Goal: Transaction & Acquisition: Purchase product/service

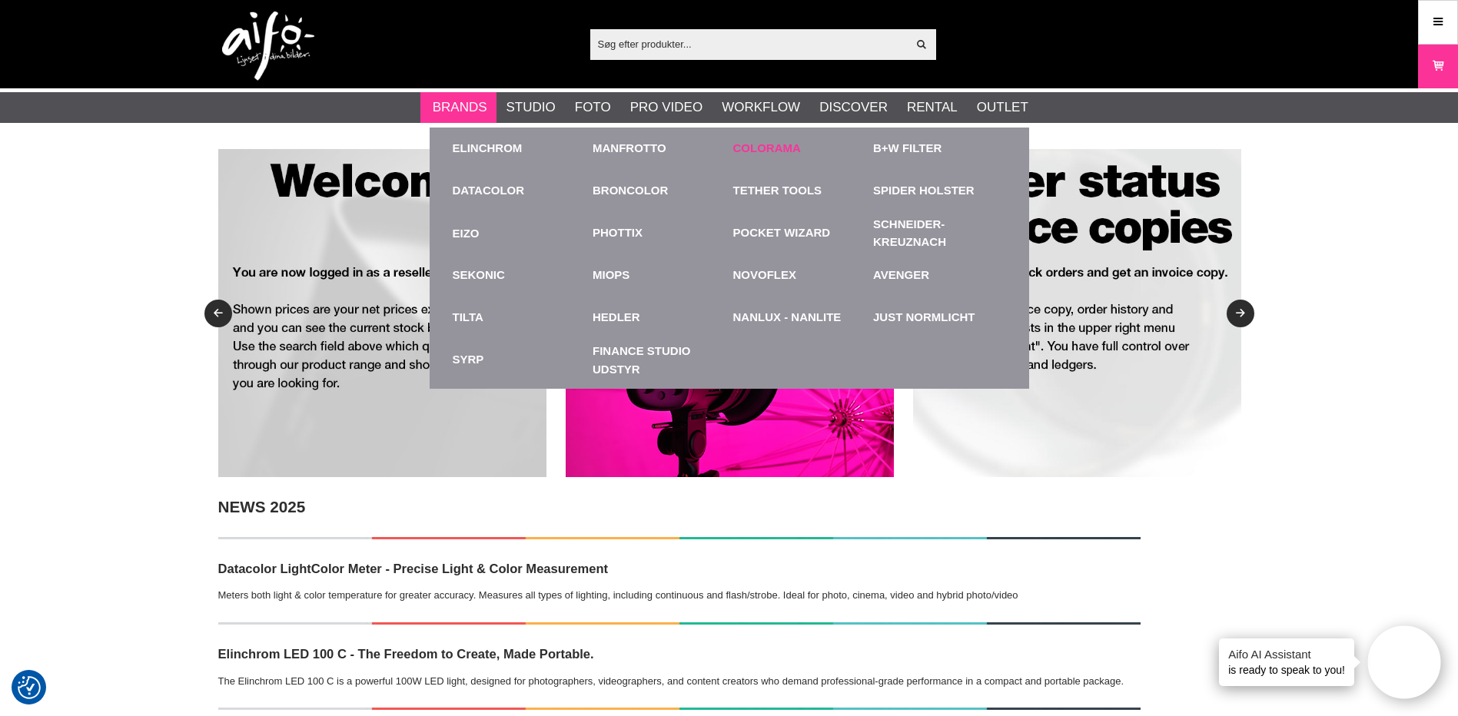
click at [756, 158] on div "Colorama" at bounding box center [799, 149] width 133 height 42
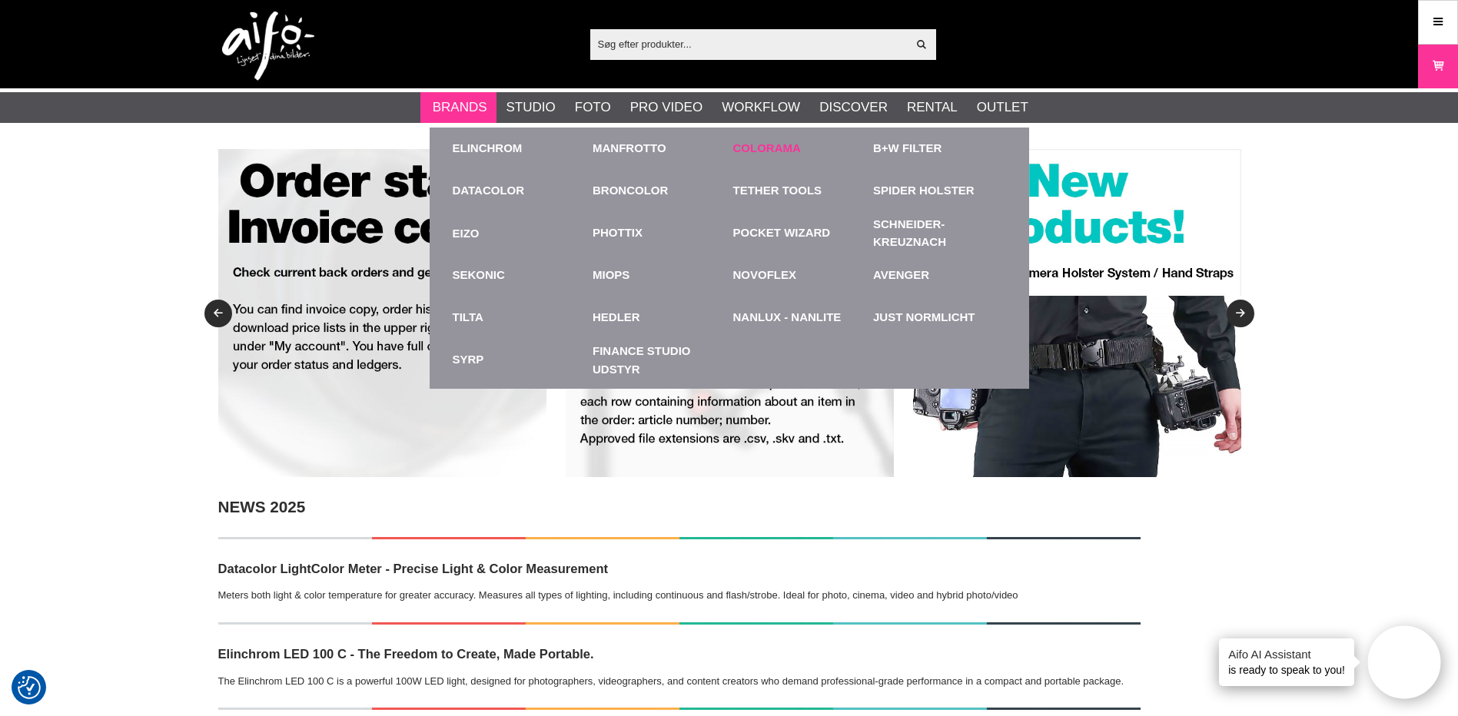
click at [759, 147] on link "Colorama" at bounding box center [767, 149] width 68 height 18
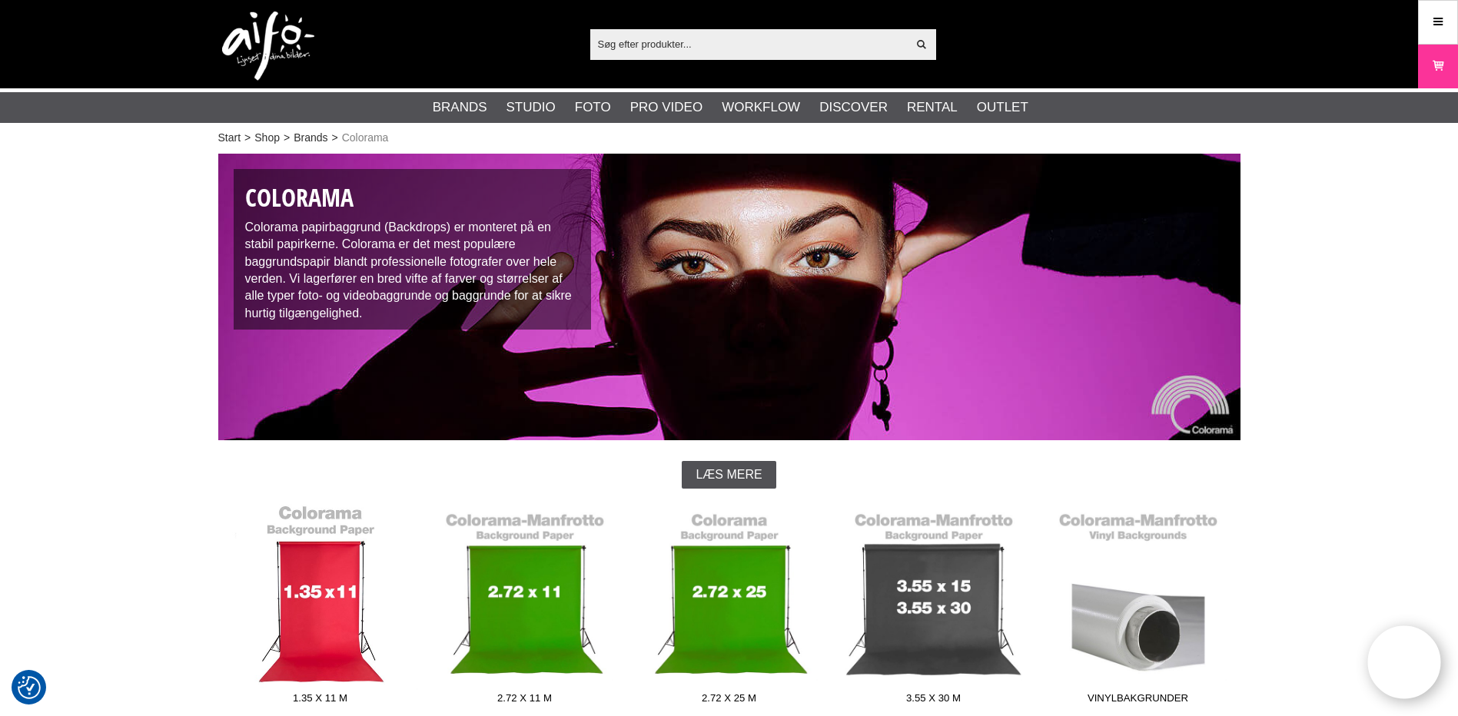
click at [346, 601] on link "1.35 x 11 m" at bounding box center [320, 608] width 204 height 208
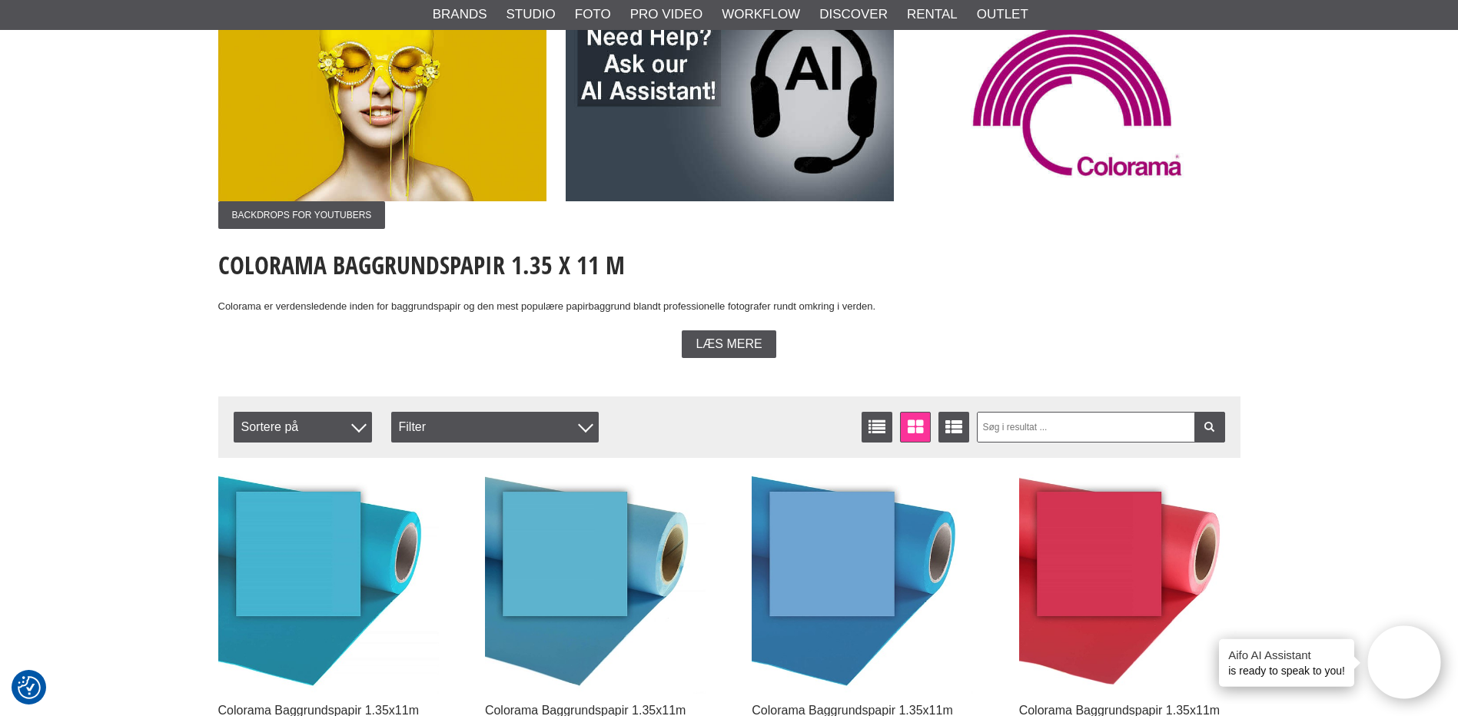
scroll to position [154, 0]
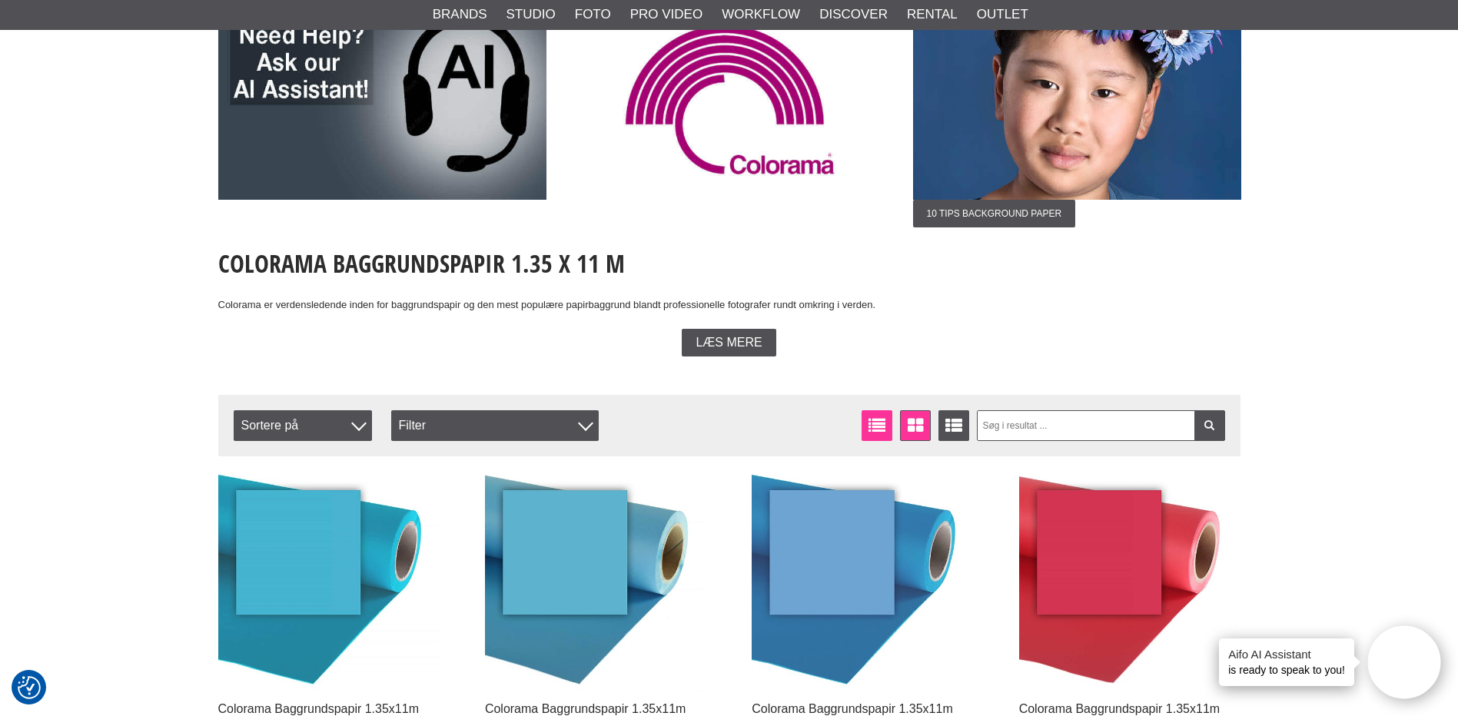
click at [876, 428] on icon at bounding box center [877, 425] width 24 height 17
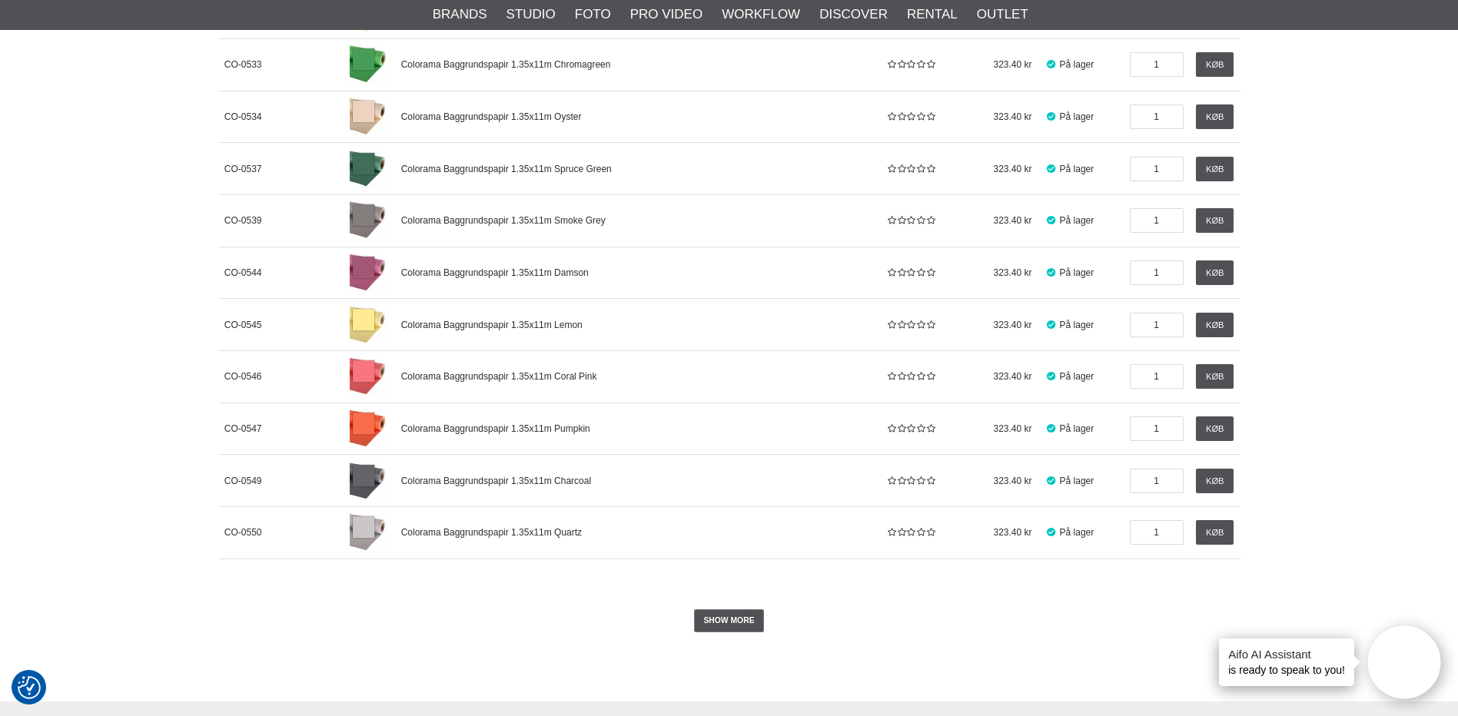
scroll to position [1614, 0]
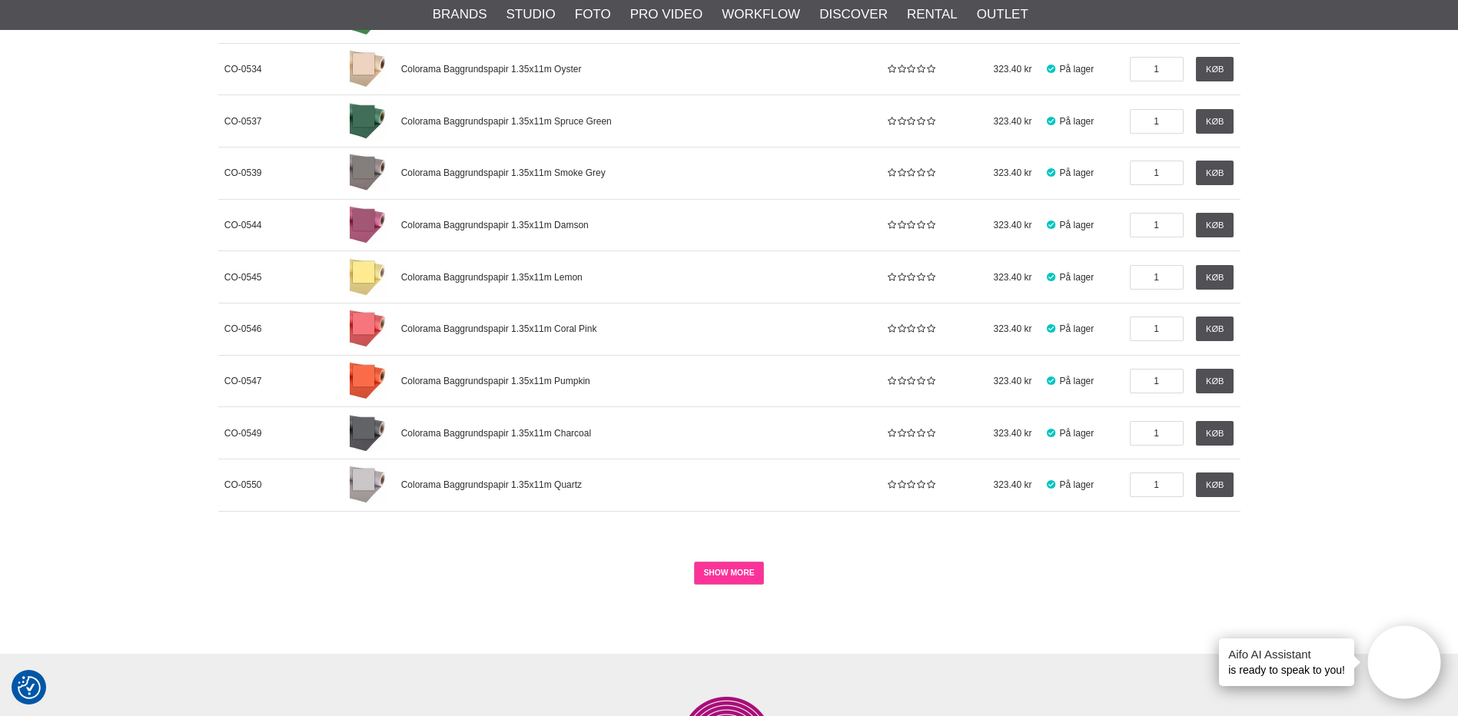
click at [720, 571] on link "SHOW MORE" at bounding box center [729, 573] width 70 height 23
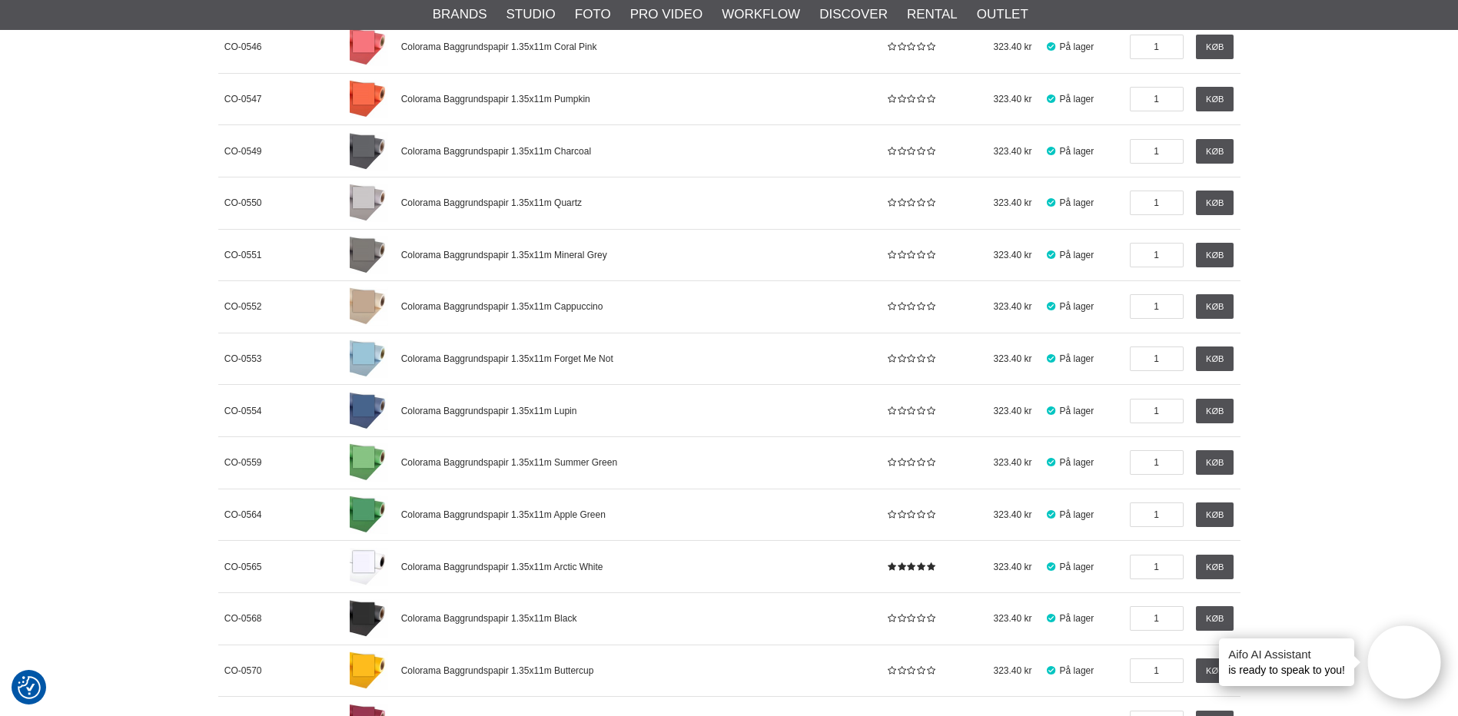
scroll to position [1921, 0]
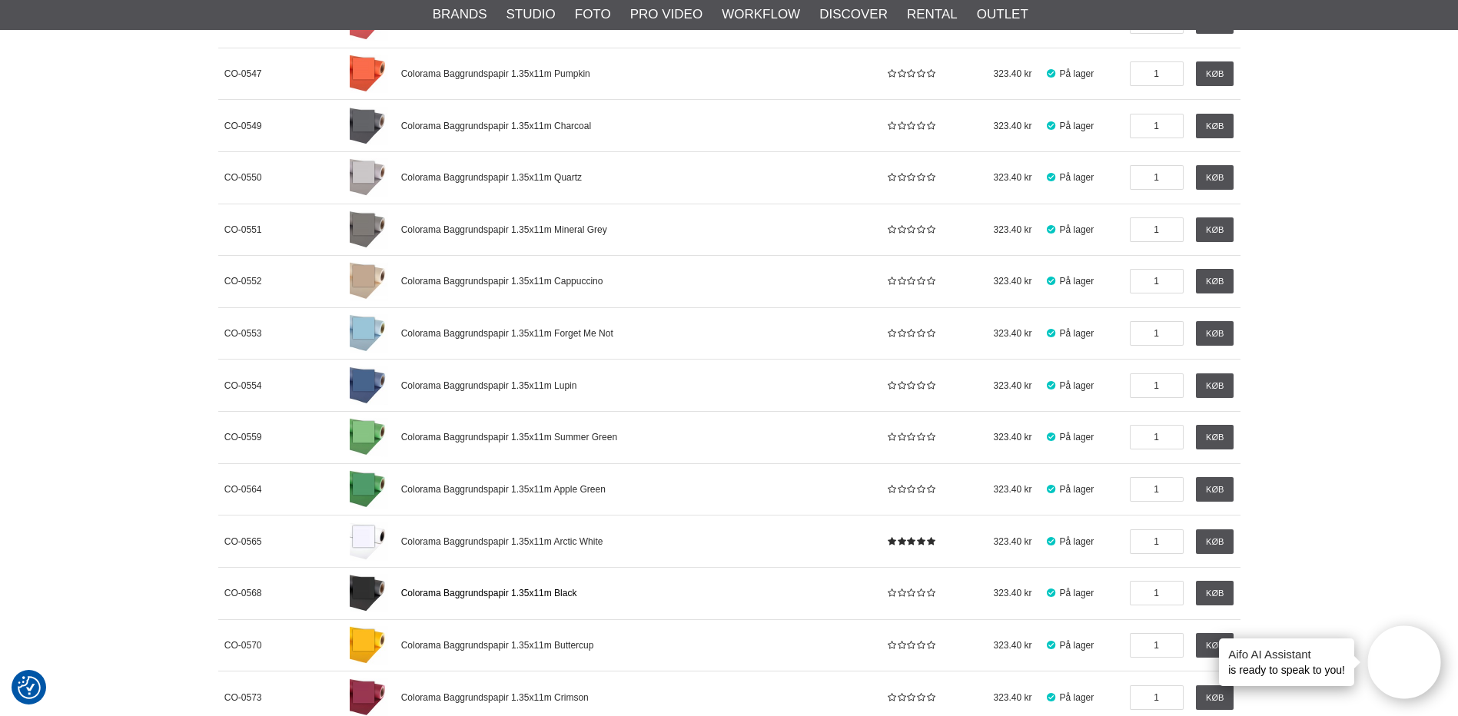
click at [417, 587] on link "Colorama Baggrundspapir 1.35x11m Black" at bounding box center [636, 594] width 485 height 52
